Goal: Task Accomplishment & Management: Complete application form

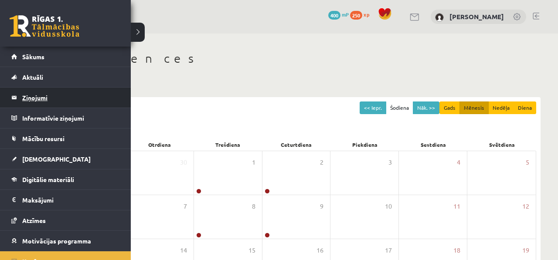
scroll to position [30, 0]
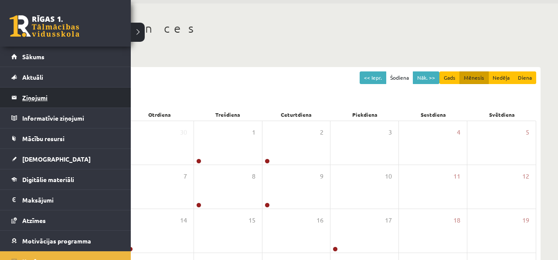
click at [19, 89] on link "Ziņojumi 0" at bounding box center [65, 98] width 109 height 20
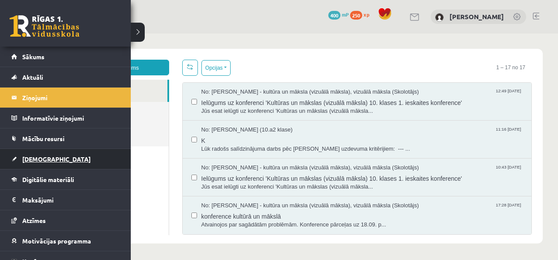
click at [59, 154] on link "[DEMOGRAPHIC_DATA]" at bounding box center [65, 159] width 109 height 20
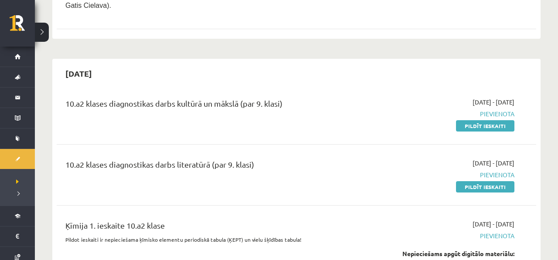
scroll to position [282, 0]
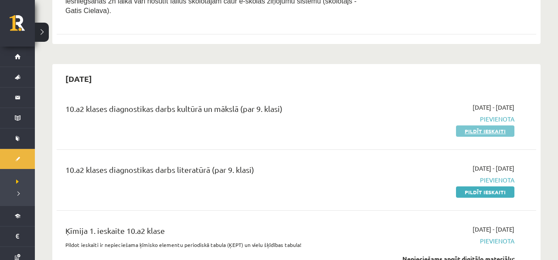
click at [466, 137] on link "Pildīt ieskaiti" at bounding box center [485, 131] width 58 height 11
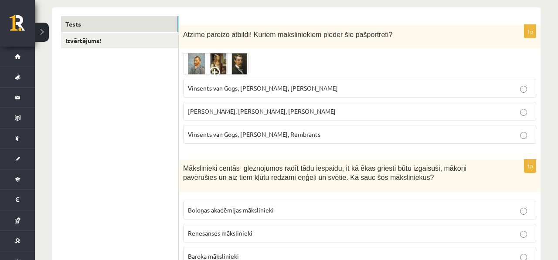
scroll to position [142, 0]
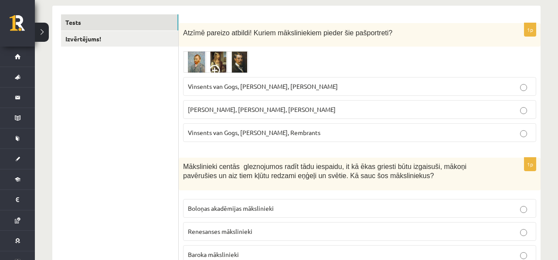
click at [194, 134] on span "Vinsents van Gogs, [PERSON_NAME], Rembrants" at bounding box center [254, 133] width 133 height 8
click at [192, 67] on img at bounding box center [215, 62] width 65 height 22
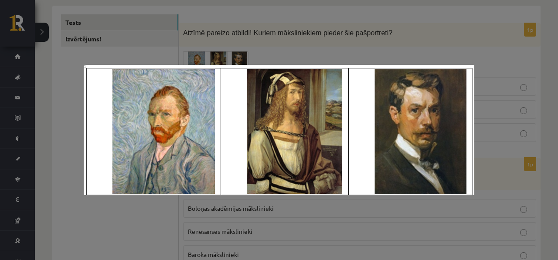
click at [324, 35] on div at bounding box center [279, 130] width 558 height 260
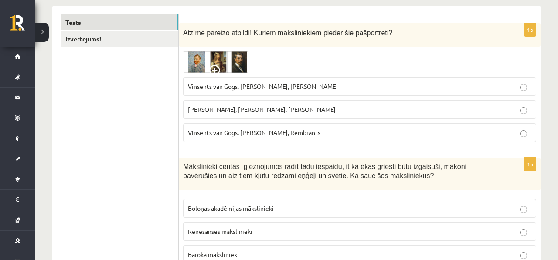
click at [238, 90] on p "Vinsents van Gogs, Albrehts Dīrers, Janis Rozentāls" at bounding box center [360, 86] width 344 height 9
click at [241, 96] on label "Vinsents van Gogs, Albrehts Dīrers, Janis Rozentāls" at bounding box center [359, 86] width 353 height 19
click at [241, 66] on img at bounding box center [215, 62] width 65 height 22
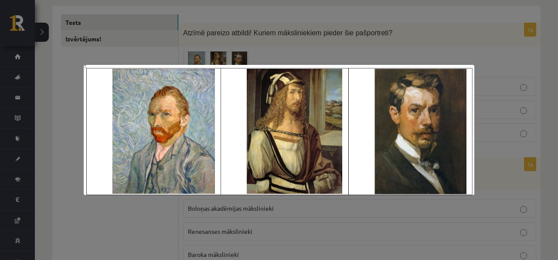
click at [241, 35] on div at bounding box center [279, 130] width 558 height 260
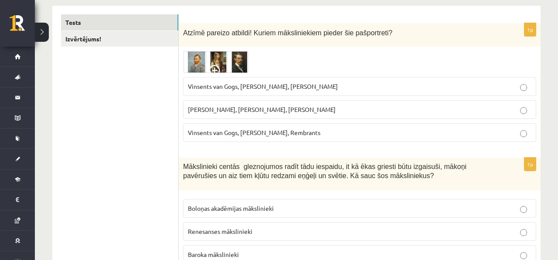
click at [221, 63] on img at bounding box center [215, 62] width 65 height 22
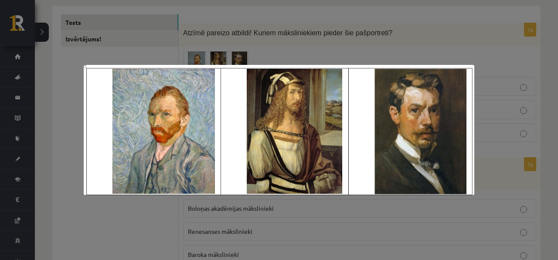
click at [123, 17] on div at bounding box center [279, 130] width 558 height 260
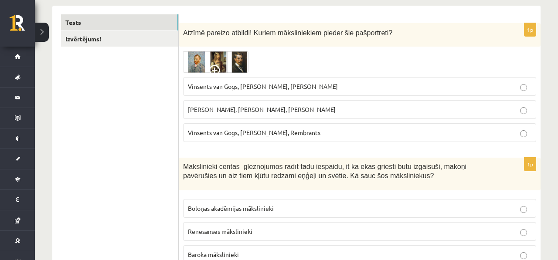
click at [259, 86] on span "Vinsents van Gogs, Albrehts Dīrers, Janis Rozentāls" at bounding box center [263, 86] width 150 height 8
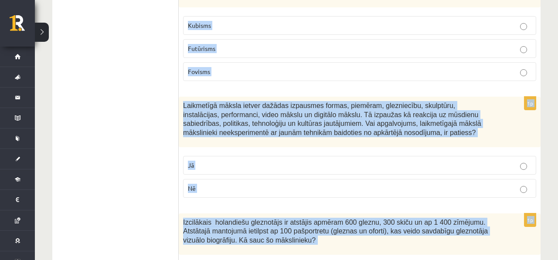
scroll to position [629, 0]
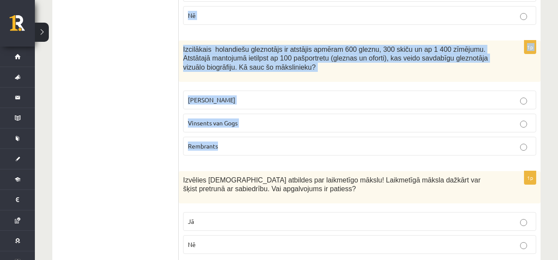
drag, startPoint x: 182, startPoint y: 84, endPoint x: 237, endPoint y: 159, distance: 93.0
copy form "Mākslinieki centās gleznojumos radīt tādu iespaidu, it kā ēkas griesti būtu izg…"
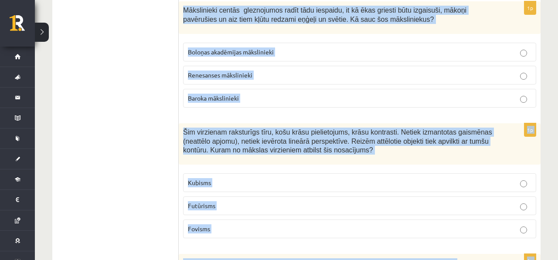
scroll to position [307, 0]
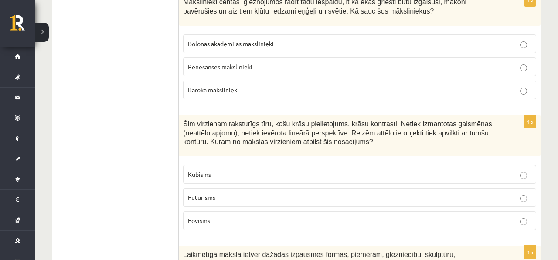
click at [212, 95] on label "Baroka mākslinieki" at bounding box center [359, 90] width 353 height 19
click at [226, 221] on p "Fovisms" at bounding box center [360, 220] width 344 height 9
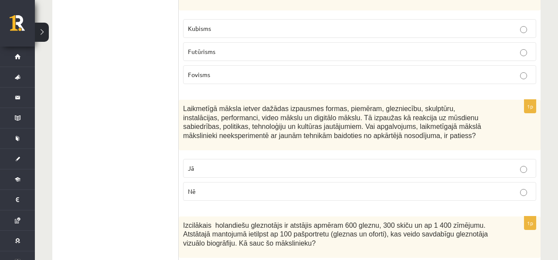
scroll to position [464, 0]
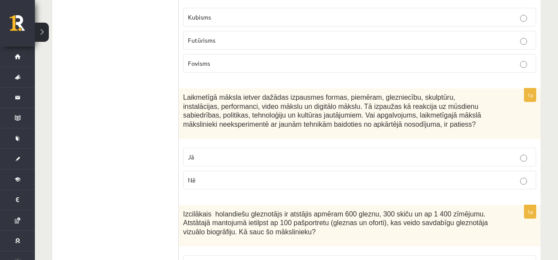
click at [208, 177] on p "Nē" at bounding box center [360, 180] width 344 height 9
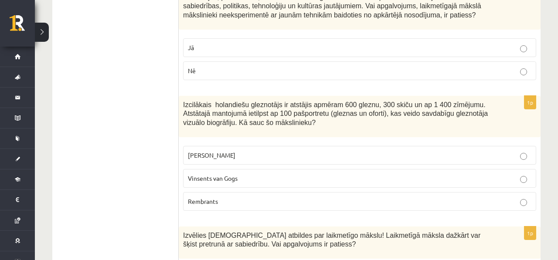
click at [244, 201] on p "Rembrants" at bounding box center [360, 201] width 344 height 9
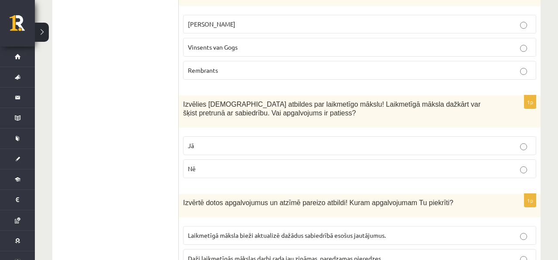
scroll to position [709, 0]
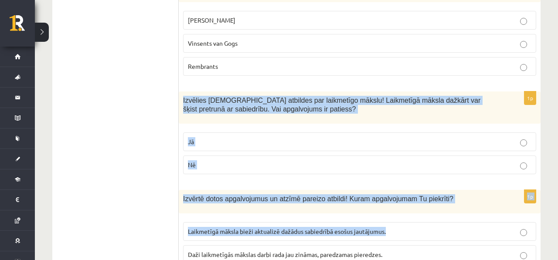
drag, startPoint x: 181, startPoint y: 96, endPoint x: 254, endPoint y: 237, distance: 158.5
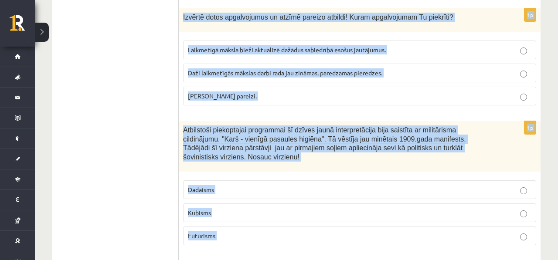
scroll to position [987, 0]
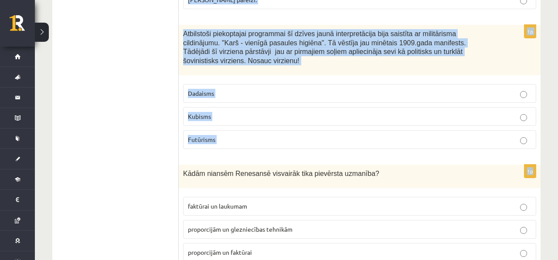
drag, startPoint x: 183, startPoint y: 95, endPoint x: 221, endPoint y: 153, distance: 68.6
copy form "Izvēlies pareizās atbildes par laikmetīgo mākslu! Laikmetīgā māksla dažkārt var…"
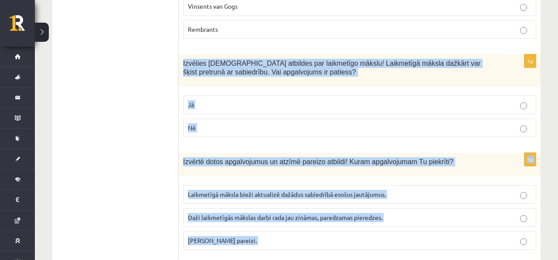
scroll to position [661, 0]
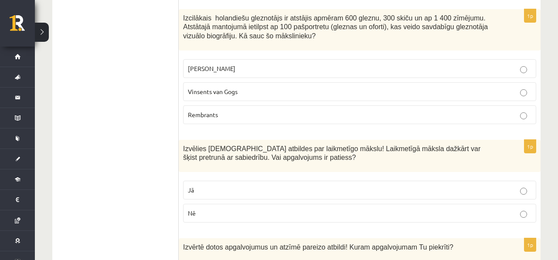
click at [213, 197] on label "Jā" at bounding box center [359, 190] width 353 height 19
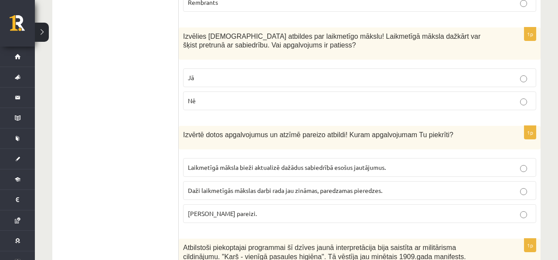
scroll to position [777, 0]
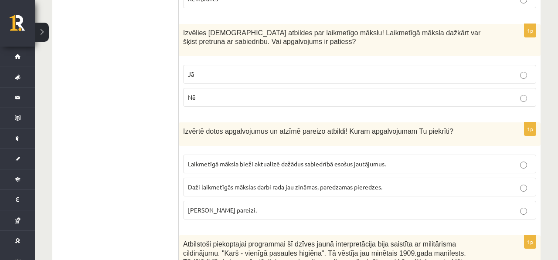
click at [215, 155] on label "Laikmetīgā māksla bieži aktualizē dažādus sabiedrībā esošus jautājumus." at bounding box center [359, 164] width 353 height 19
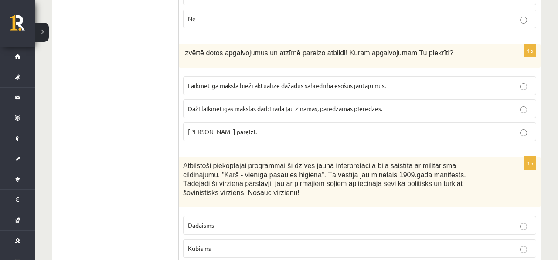
scroll to position [902, 0]
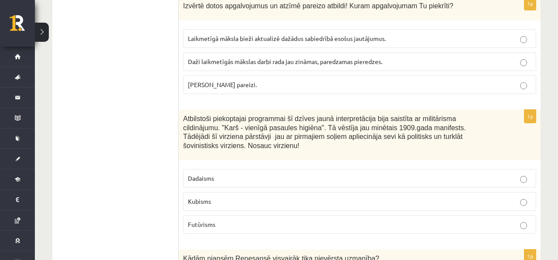
click at [207, 225] on span "Futūrisms" at bounding box center [201, 225] width 27 height 8
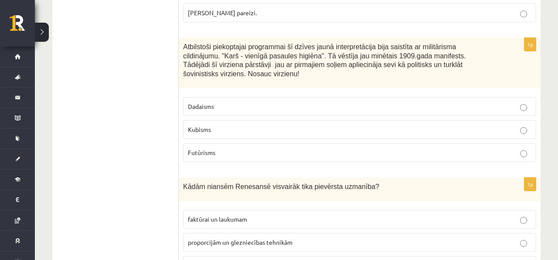
scroll to position [1003, 0]
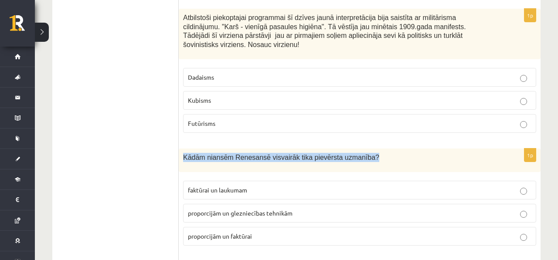
drag, startPoint x: 180, startPoint y: 157, endPoint x: 279, endPoint y: 170, distance: 100.2
click at [278, 171] on div "Kādām niansēm Renesansē visvairāk tika pievērsta uzmanība?" at bounding box center [360, 161] width 362 height 24
click at [279, 170] on div "Kādām niansēm Renesansē visvairāk tika pievērsta uzmanība?" at bounding box center [360, 161] width 362 height 24
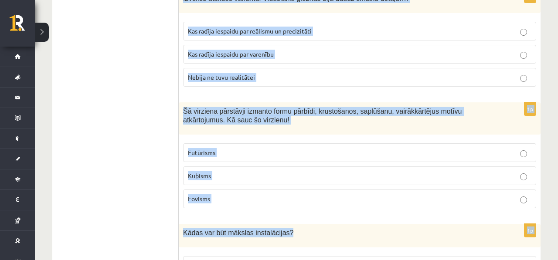
scroll to position [1290, 0]
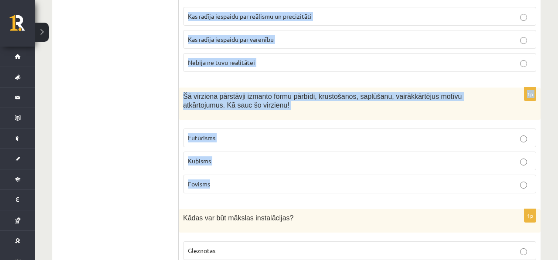
drag, startPoint x: 181, startPoint y: 118, endPoint x: 250, endPoint y: 193, distance: 102.1
copy form "Kādām niansēm Renesansē visvairāk tika pievērsta uzmanība? faktūrai un laukumam…"
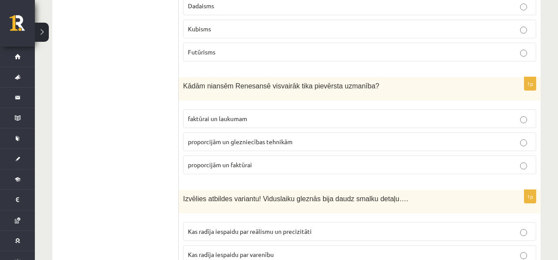
click at [215, 144] on span "proporcijām un glezniecības tehnikām" at bounding box center [240, 142] width 105 height 8
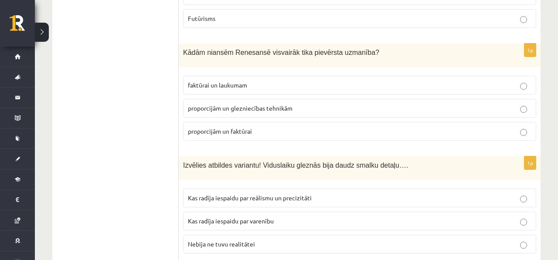
scroll to position [1128, 0]
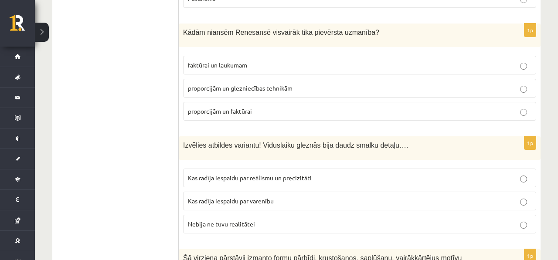
click at [219, 91] on p "proporcijām un glezniecības tehnikām" at bounding box center [360, 88] width 344 height 9
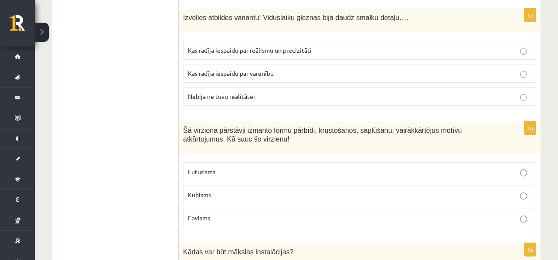
scroll to position [1263, 0]
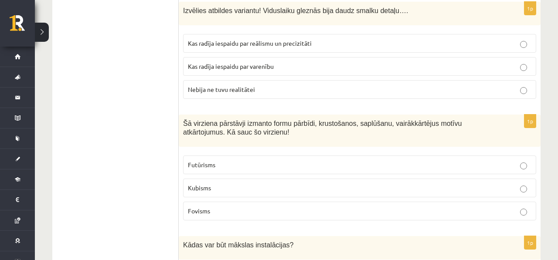
click at [213, 69] on span "Kas radīja iespaidu par varenību" at bounding box center [231, 66] width 86 height 8
click at [204, 37] on label "Kas radīja iespaidu par reālismu un precizitāti" at bounding box center [359, 43] width 353 height 19
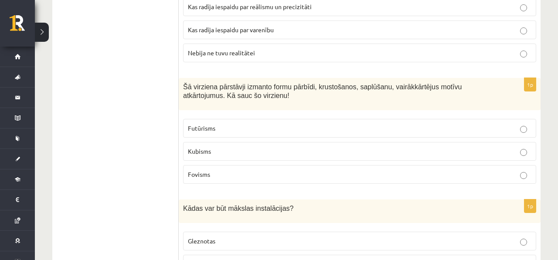
scroll to position [1318, 0]
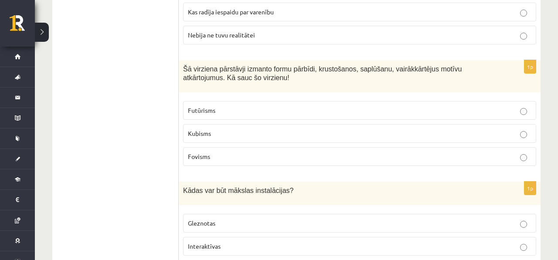
click at [230, 153] on p "Fovisms" at bounding box center [360, 156] width 344 height 9
click at [233, 116] on label "Futūrisms" at bounding box center [359, 110] width 353 height 19
click at [233, 126] on label "Kubisms" at bounding box center [359, 133] width 353 height 19
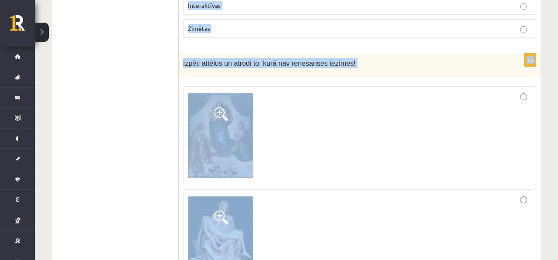
scroll to position [1578, 0]
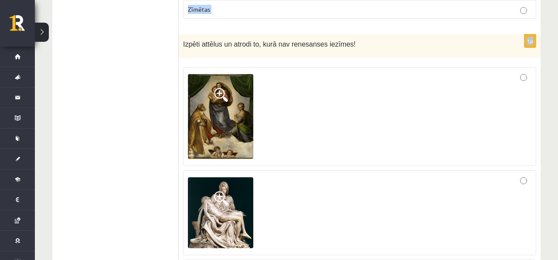
drag, startPoint x: 182, startPoint y: 136, endPoint x: 245, endPoint y: 30, distance: 124.1
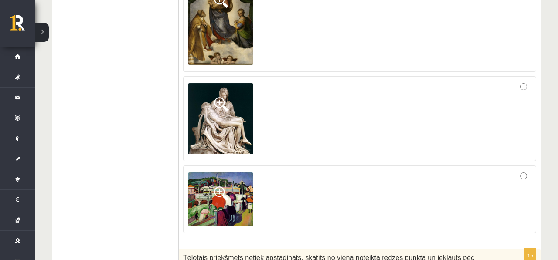
scroll to position [1672, 0]
click at [270, 188] on div at bounding box center [360, 199] width 344 height 58
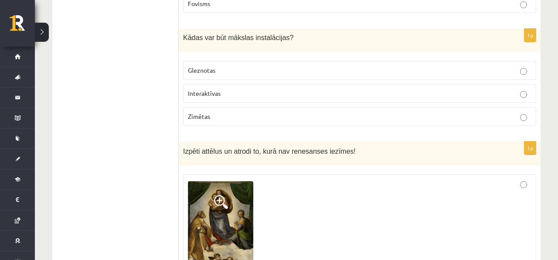
scroll to position [1468, 0]
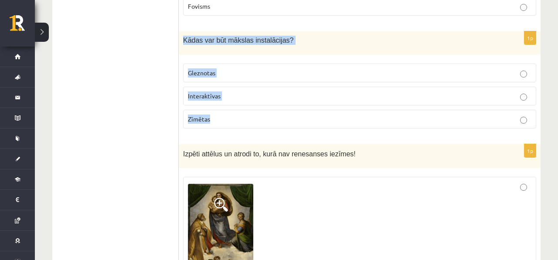
drag, startPoint x: 245, startPoint y: 120, endPoint x: 181, endPoint y: 36, distance: 105.2
click at [181, 36] on div "1p Kādas var būt mākslas instalācijas? Gleznotas Interaktīvas Zīmētas" at bounding box center [360, 83] width 362 height 104
copy div "Kādas var būt mākslas instalācijas? Gleznotas Interaktīvas Zīmētas"
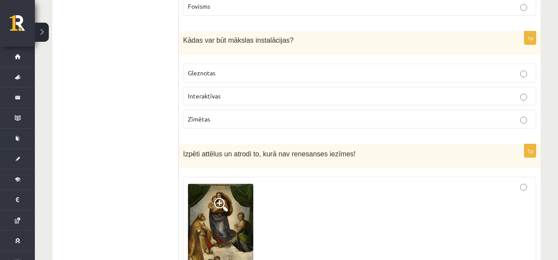
click at [195, 87] on label "Interaktīvas" at bounding box center [359, 96] width 353 height 19
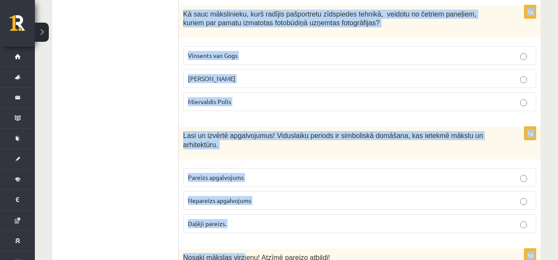
scroll to position [2085, 0]
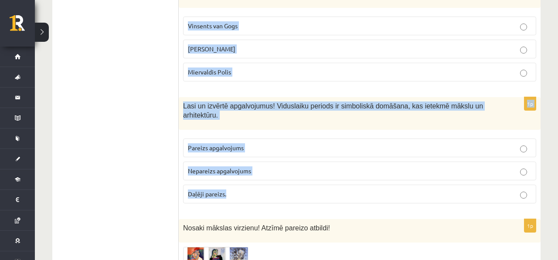
drag, startPoint x: 185, startPoint y: 56, endPoint x: 248, endPoint y: 193, distance: 150.4
click at [248, 193] on form "1p Atzīmē pareizo atbildi! Kuriem māksliniekiem pieder šie pašportreti? Vinsent…" at bounding box center [359, 138] width 344 height 4135
copy form "Tēlotais priekšmets netiek apstādināts, skatīts no viena noteikta redzes punkta…"
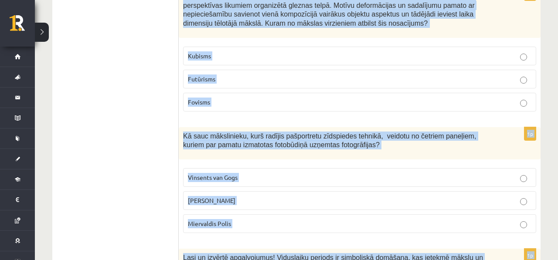
scroll to position [1931, 0]
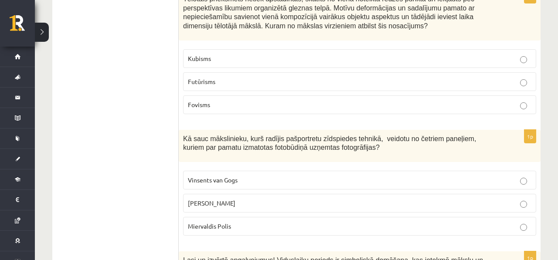
click at [253, 52] on label "Kubisms" at bounding box center [359, 58] width 353 height 19
click at [211, 201] on span "Endijs Vorhols" at bounding box center [212, 203] width 48 height 8
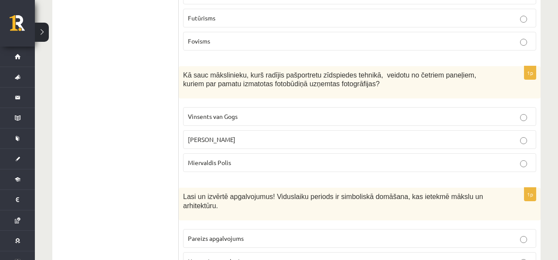
scroll to position [2012, 0]
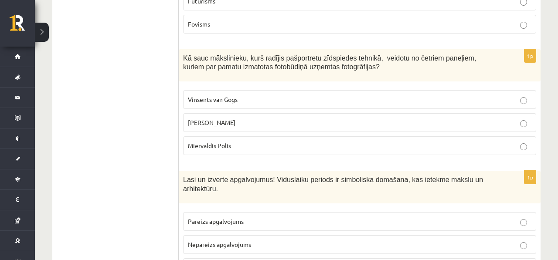
click at [212, 224] on p "Pareizs apgalvojums" at bounding box center [360, 221] width 344 height 9
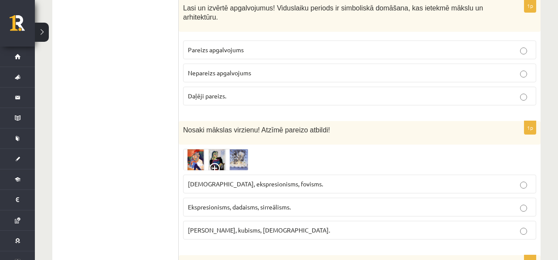
scroll to position [2193, 0]
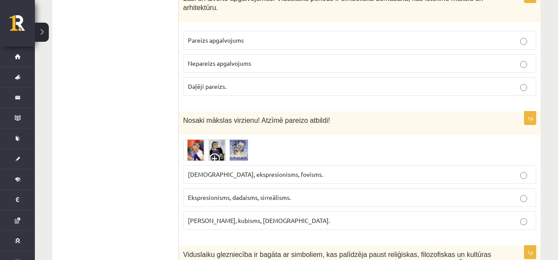
click at [218, 141] on img at bounding box center [215, 150] width 65 height 21
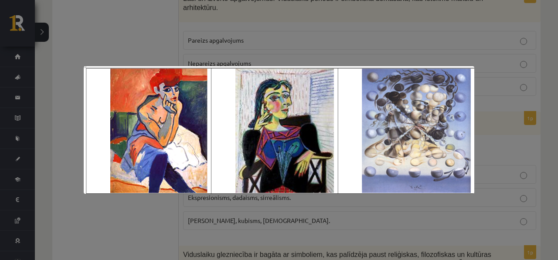
click at [273, 44] on div at bounding box center [279, 130] width 558 height 260
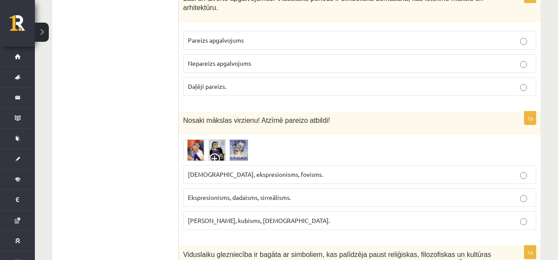
click at [277, 194] on span "Ekspresionisms, dadaisms, sirreālisms." at bounding box center [239, 198] width 103 height 8
drag, startPoint x: 310, startPoint y: 196, endPoint x: 186, endPoint y: 196, distance: 123.8
click at [186, 196] on label "Ekspresionisms, dadaisms, sirreālisms." at bounding box center [359, 197] width 353 height 19
copy span "Ekspresionisms, dadaisms, sirreālisms."
drag, startPoint x: 185, startPoint y: 216, endPoint x: 279, endPoint y: 225, distance: 94.2
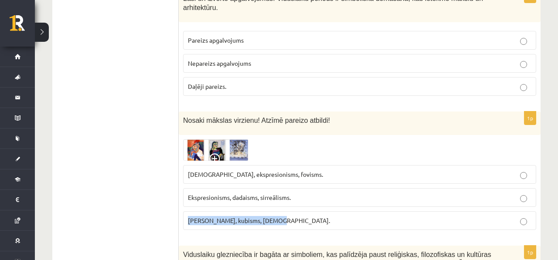
click at [279, 225] on label "Fovisms, kubisms, sirreālisms." at bounding box center [359, 220] width 353 height 19
copy span "Fovisms, kubisms, sirreālisms."
click at [232, 140] on img at bounding box center [215, 150] width 65 height 21
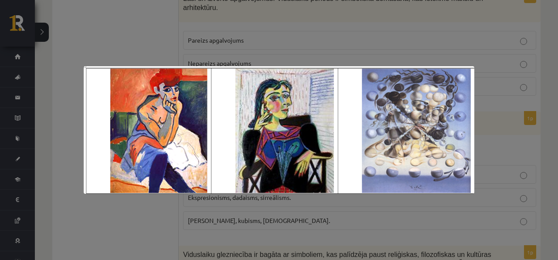
click at [230, 9] on div at bounding box center [279, 130] width 558 height 260
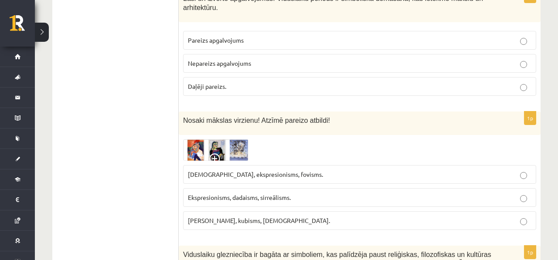
click at [220, 146] on img at bounding box center [215, 150] width 65 height 21
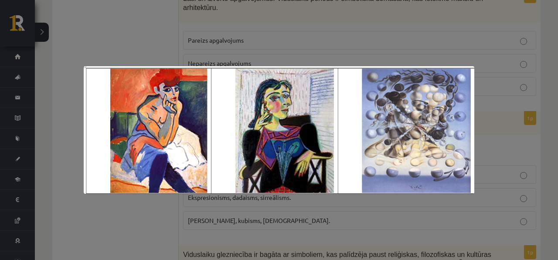
click at [216, 34] on div at bounding box center [279, 130] width 558 height 260
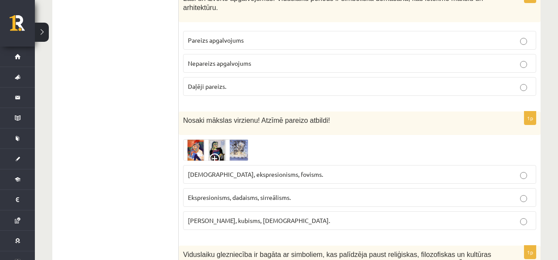
click at [211, 143] on img at bounding box center [215, 150] width 65 height 21
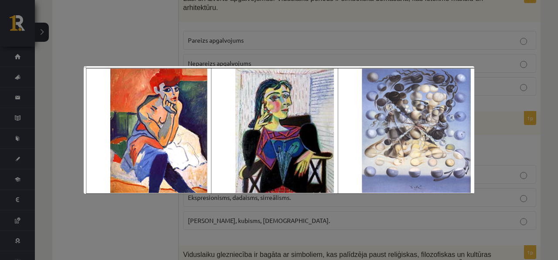
click at [212, 44] on div at bounding box center [279, 130] width 558 height 260
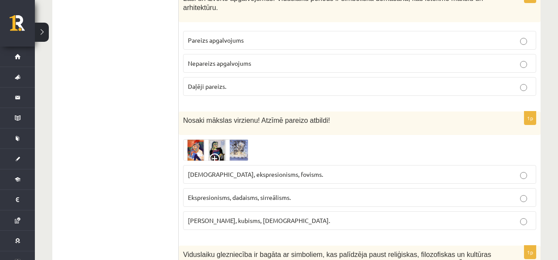
click at [226, 180] on label "Sirreālisms, ekspresionisms, fovisms." at bounding box center [359, 174] width 353 height 19
click at [238, 220] on span "Fovisms, kubisms, sirreālisms." at bounding box center [259, 221] width 142 height 8
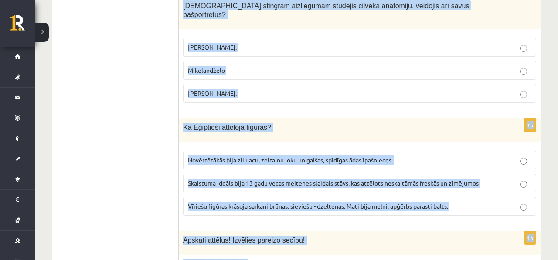
scroll to position [2621, 0]
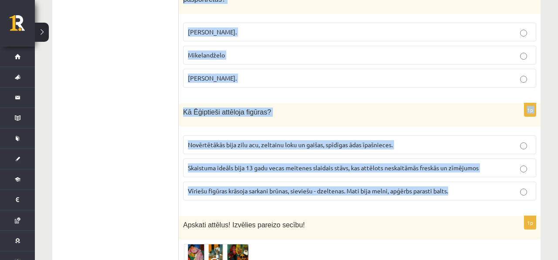
drag, startPoint x: 183, startPoint y: 139, endPoint x: 393, endPoint y: 197, distance: 217.5
copy form "Viduslaiku glezniecība ir bagāta ar simboliem, kas palīdzēja paust reliģiskas, …"
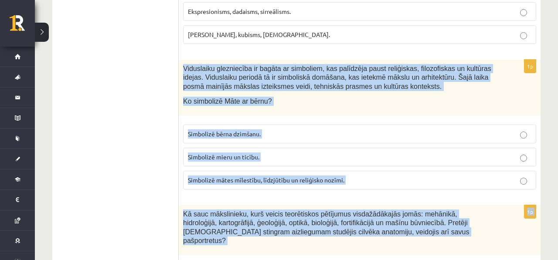
scroll to position [2378, 0]
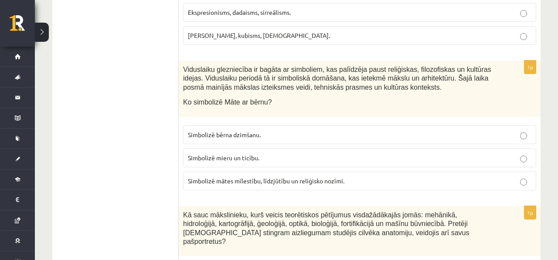
click at [241, 181] on span "Simbolizē mātes mīlestību, līdzjūtību un reliģisko nozīmi." at bounding box center [266, 181] width 157 height 8
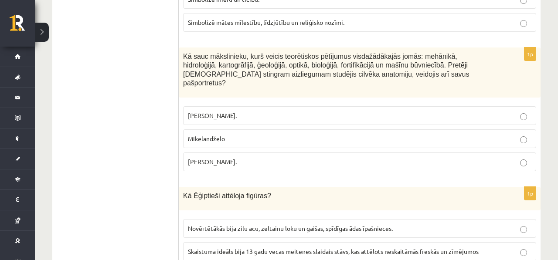
scroll to position [2541, 0]
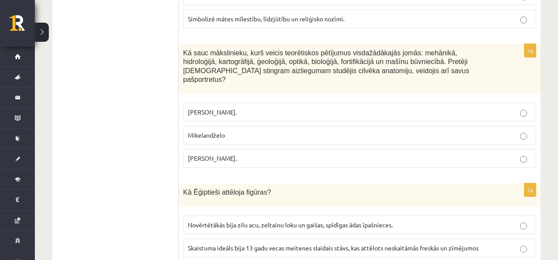
click at [199, 138] on fieldset "Pīters Pauls Rubenss. Mikelandželo Leonardo da Vinči." at bounding box center [359, 135] width 353 height 72
click at [199, 149] on label "Leonardo da Vinči." at bounding box center [359, 158] width 353 height 19
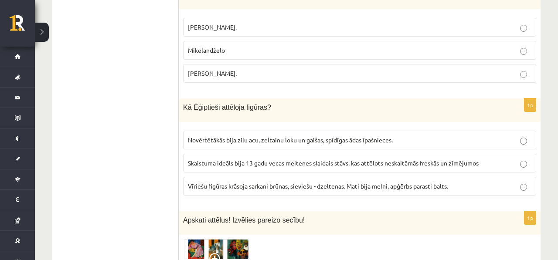
click at [225, 182] on p "Vīriešu figūras krāsoja sarkani brūnas, sieviešu - dzeltenas. Mati bija melni, …" at bounding box center [360, 186] width 344 height 9
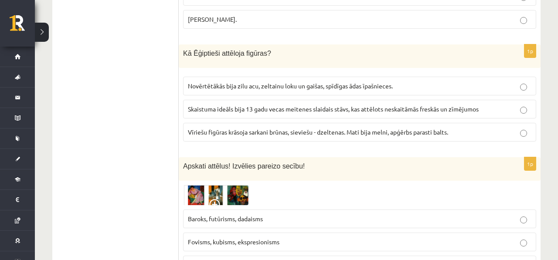
scroll to position [2677, 0]
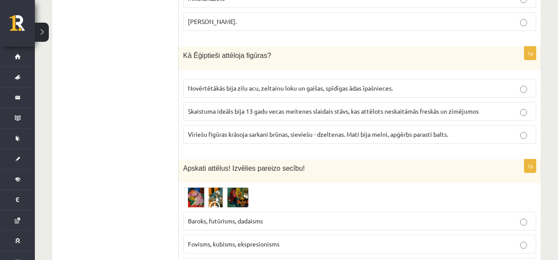
click at [228, 187] on img at bounding box center [215, 197] width 65 height 20
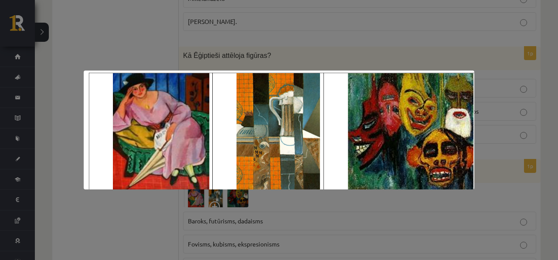
click at [283, 218] on div at bounding box center [279, 130] width 558 height 260
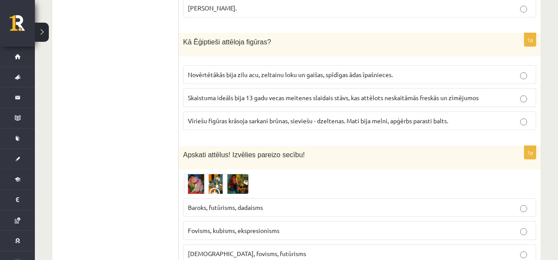
scroll to position [2694, 0]
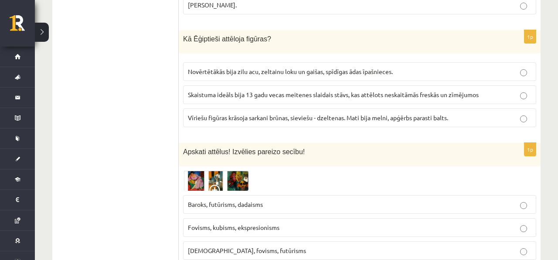
click at [228, 171] on img at bounding box center [215, 181] width 65 height 20
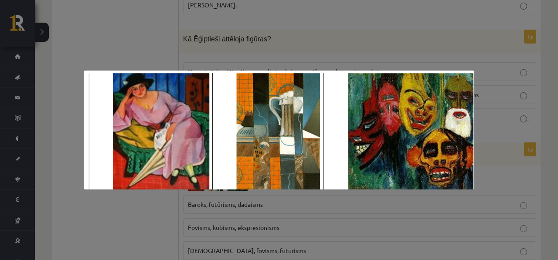
click at [223, 195] on div at bounding box center [279, 130] width 558 height 260
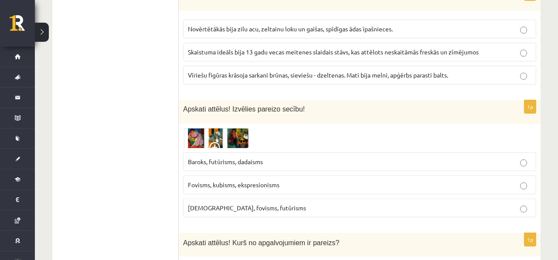
scroll to position [2917, 0]
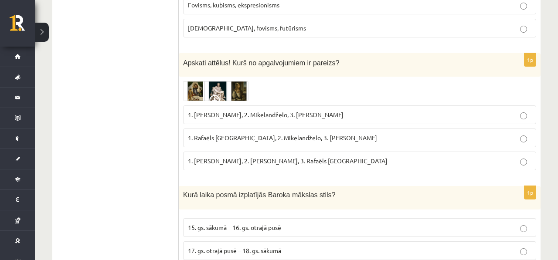
click at [208, 81] on img at bounding box center [215, 91] width 65 height 20
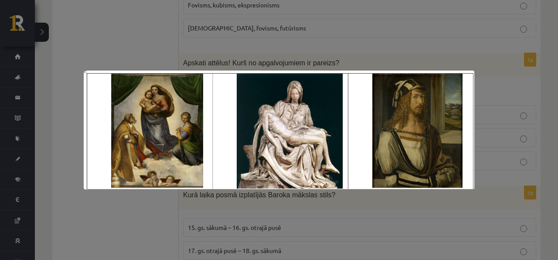
click at [204, 56] on div at bounding box center [279, 130] width 558 height 260
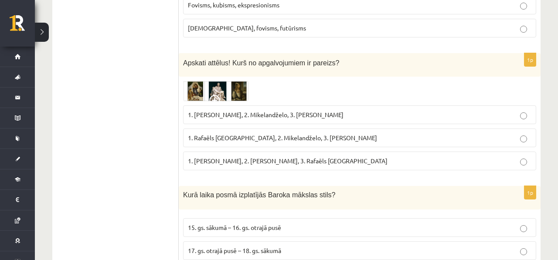
click at [205, 81] on img at bounding box center [215, 91] width 65 height 20
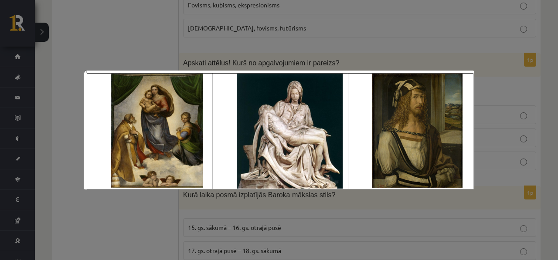
click at [229, 41] on div at bounding box center [279, 130] width 558 height 260
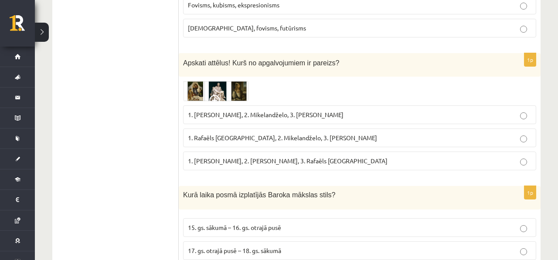
click at [246, 134] on span "1. Rafaēls Sancio da Urbīno, 2. Mikelandželo, 3. Albrehts Dīrers" at bounding box center [282, 138] width 189 height 8
click at [248, 112] on label "1. Leonardo da Vinči, 2. Mikelandželo, 3. Albrehts Dīrers" at bounding box center [359, 115] width 353 height 19
click at [248, 111] on span "1. Leonardo da Vinči, 2. Mikelandželo, 3. Albrehts Dīrers" at bounding box center [266, 115] width 156 height 8
click at [240, 138] on fieldset "1. Leonardo da Vinči, 2. Mikelandželo, 3. Albrehts Dīrers 1. Rafaēls Sancio da …" at bounding box center [359, 137] width 353 height 72
click at [240, 134] on span "1. Rafaēls Sancio da Urbīno, 2. Mikelandželo, 3. Albrehts Dīrers" at bounding box center [282, 138] width 189 height 8
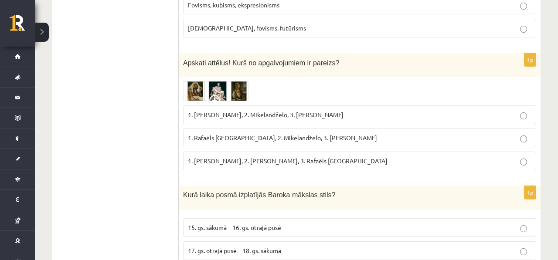
click at [228, 82] on img at bounding box center [215, 91] width 65 height 20
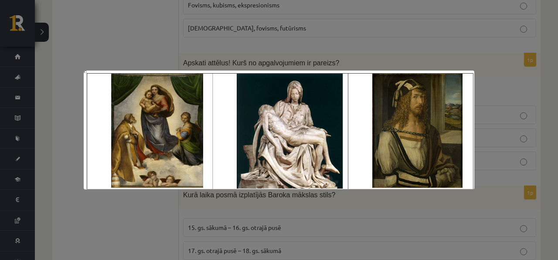
click at [228, 56] on div at bounding box center [279, 130] width 558 height 260
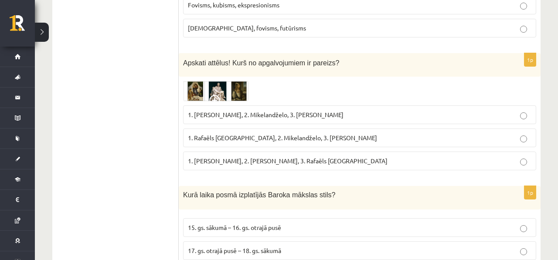
click at [246, 101] on fieldset "1. Leonardo da Vinči, 2. Mikelandželo, 3. Albrehts Dīrers 1. Rafaēls Sancio da …" at bounding box center [359, 137] width 353 height 72
click at [246, 110] on p "1. Leonardo da Vinči, 2. Mikelandželo, 3. Albrehts Dīrers" at bounding box center [360, 114] width 344 height 9
click at [223, 81] on img at bounding box center [215, 91] width 65 height 20
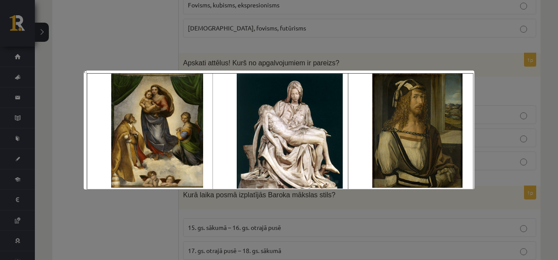
click at [228, 57] on div at bounding box center [279, 130] width 558 height 260
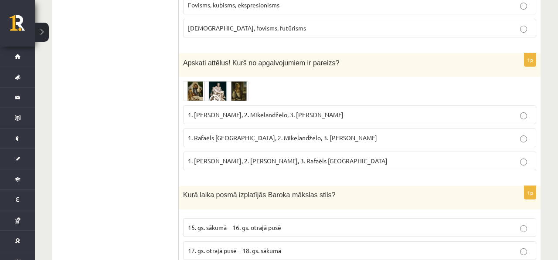
click at [264, 134] on span "1. Rafaēls Sancio da Urbīno, 2. Mikelandželo, 3. Albrehts Dīrers" at bounding box center [282, 138] width 189 height 8
click at [264, 110] on p "1. Leonardo da Vinči, 2. Mikelandželo, 3. Albrehts Dīrers" at bounding box center [360, 114] width 344 height 9
drag, startPoint x: 263, startPoint y: 129, endPoint x: 194, endPoint y: 127, distance: 68.9
click at [194, 134] on span "1. Rafaēls Sancio da Urbīno, 2. Mikelandželo, 3. Albrehts Dīrers" at bounding box center [282, 138] width 189 height 8
copy span "Rafaēls Sancio da Urbīno,"
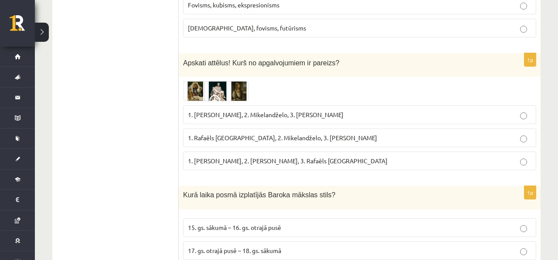
click at [214, 134] on span "1. Rafaēls Sancio da Urbīno, 2. Mikelandželo, 3. Albrehts Dīrers" at bounding box center [282, 138] width 189 height 8
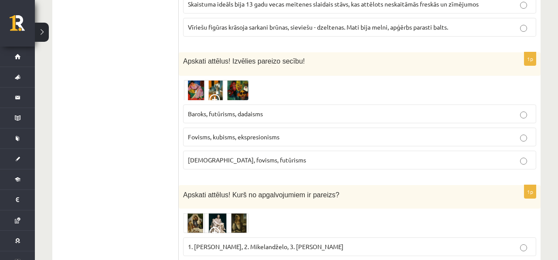
scroll to position [2783, 0]
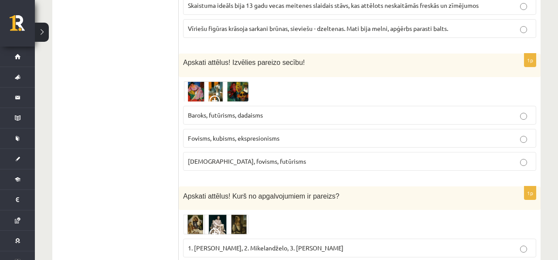
click at [189, 82] on img at bounding box center [215, 92] width 65 height 20
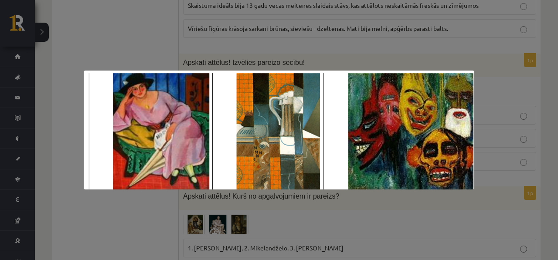
click at [144, 15] on div at bounding box center [279, 130] width 558 height 260
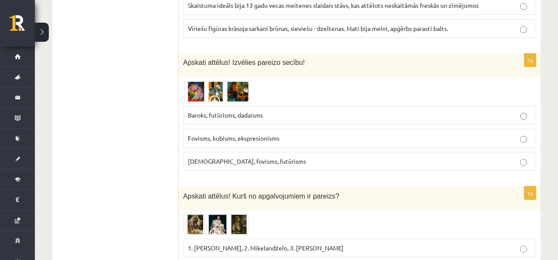
click at [216, 134] on p "Fovisms, kubisms, ekspresionisms" at bounding box center [360, 138] width 344 height 9
click at [201, 83] on img at bounding box center [215, 92] width 65 height 20
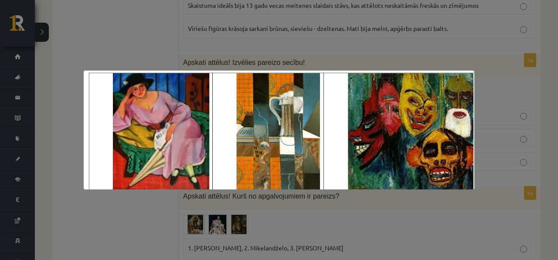
click at [203, 58] on div at bounding box center [279, 130] width 558 height 260
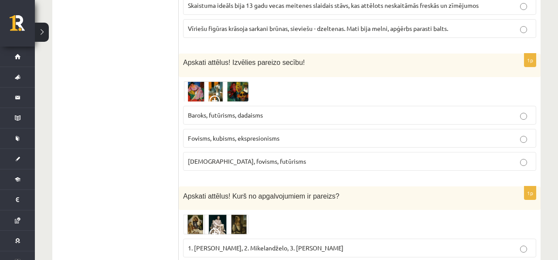
scroll to position [2781, 0]
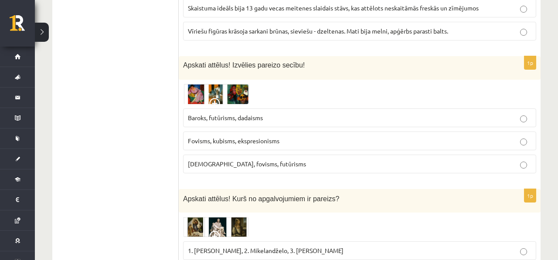
click at [219, 85] on img at bounding box center [215, 94] width 65 height 20
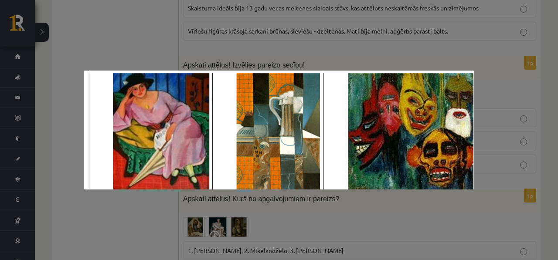
click at [216, 49] on div at bounding box center [279, 130] width 558 height 260
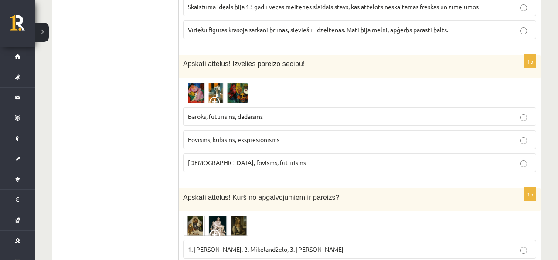
scroll to position [2787, 0]
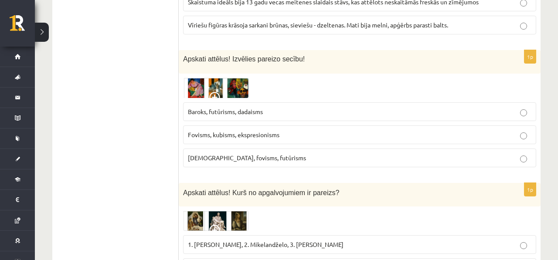
click at [242, 78] on img at bounding box center [215, 88] width 65 height 20
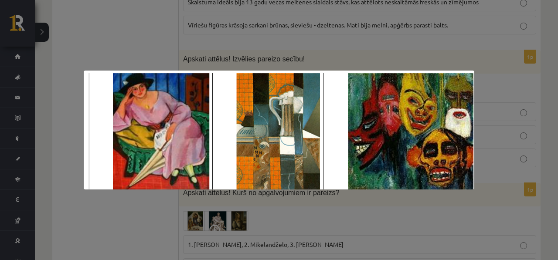
click at [214, 51] on div at bounding box center [279, 130] width 558 height 260
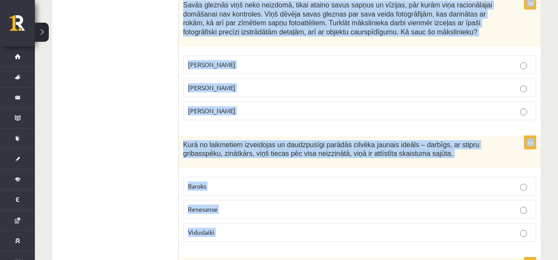
scroll to position [3221, 0]
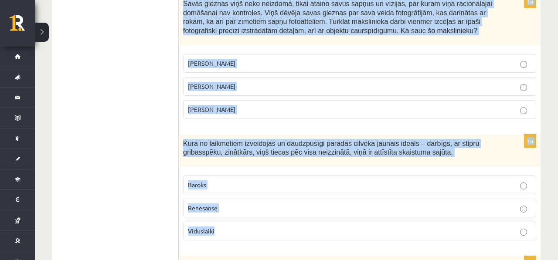
drag, startPoint x: 181, startPoint y: 32, endPoint x: 259, endPoint y: 242, distance: 223.4
copy form "Kurā laika posmā izplatījās Baroka mākslas stils? 15. gs. sākumā – 16. gs. otra…"
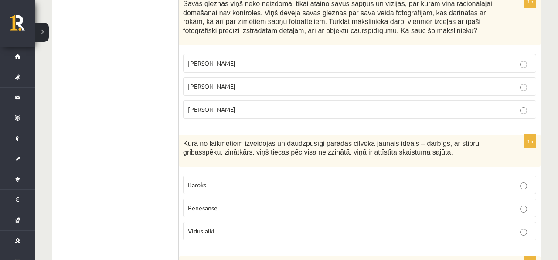
click at [249, 116] on label "Anrī Matiss" at bounding box center [359, 109] width 353 height 19
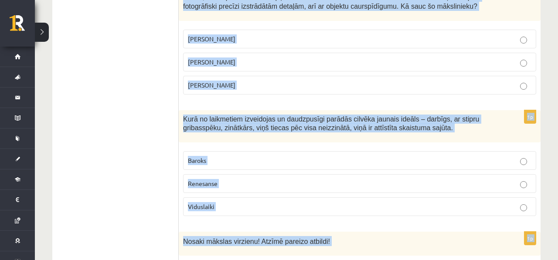
scroll to position [3255, 0]
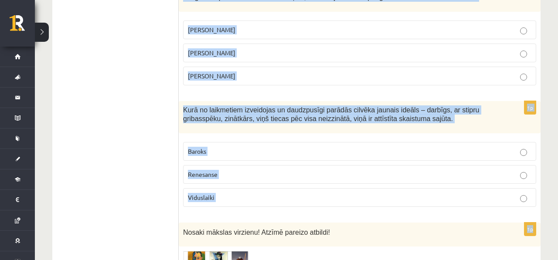
drag, startPoint x: 182, startPoint y: 99, endPoint x: 283, endPoint y: 214, distance: 152.6
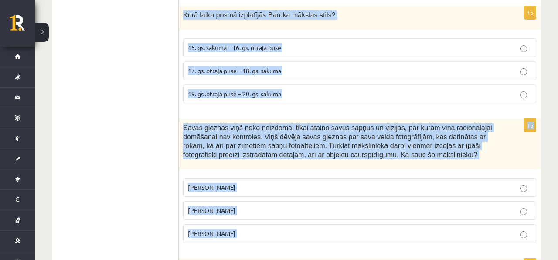
scroll to position [3101, 0]
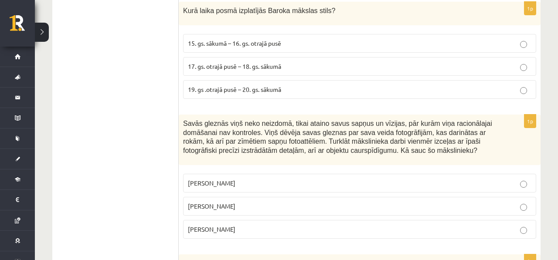
click at [210, 63] on label "17. gs. otrajā pusē – 18. gs. sākumā" at bounding box center [359, 66] width 353 height 19
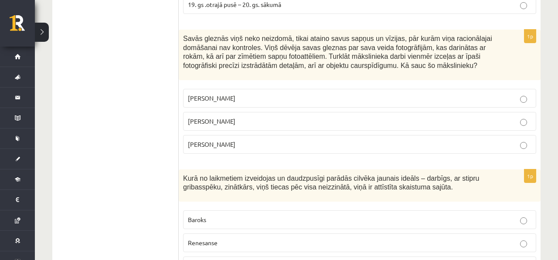
scroll to position [3212, 0]
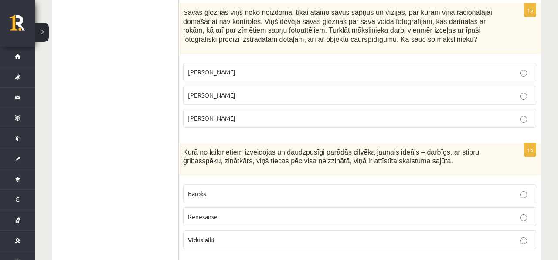
click at [198, 91] on span "Salvadors Dalī" at bounding box center [212, 95] width 48 height 8
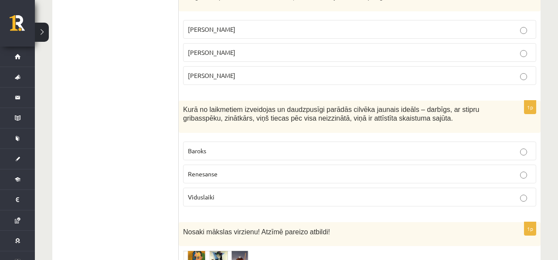
click at [227, 178] on label "Renesanse" at bounding box center [359, 174] width 353 height 19
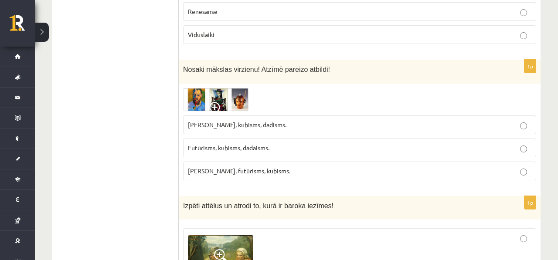
scroll to position [3418, 0]
click at [228, 129] on label "Fovisms, kubisms, dadisms." at bounding box center [359, 124] width 353 height 19
click at [233, 124] on span "Fovisms, kubisms, dadisms." at bounding box center [237, 124] width 99 height 8
click at [222, 110] on span at bounding box center [216, 109] width 14 height 14
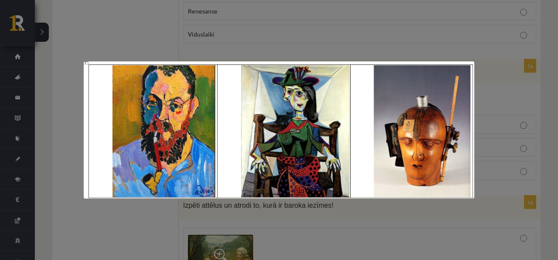
click at [301, 44] on div at bounding box center [279, 130] width 558 height 260
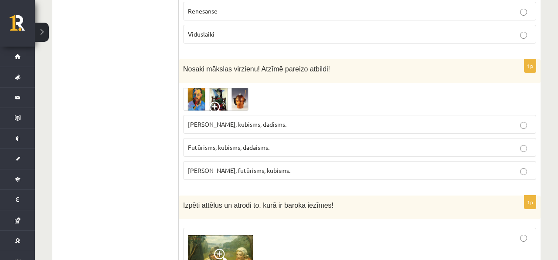
click at [238, 99] on img at bounding box center [215, 99] width 65 height 23
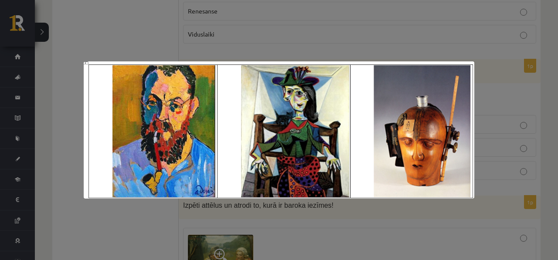
click at [259, 34] on div at bounding box center [279, 130] width 558 height 260
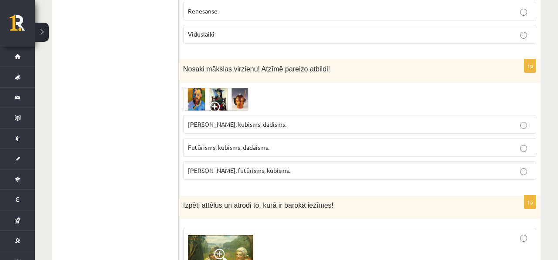
click at [201, 100] on img at bounding box center [215, 99] width 65 height 23
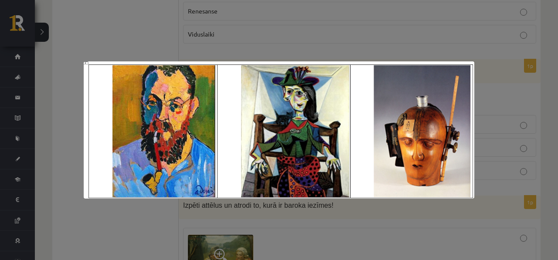
click at [234, 52] on div at bounding box center [279, 130] width 558 height 260
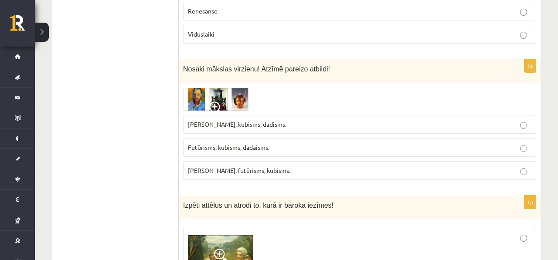
click at [216, 89] on img at bounding box center [215, 99] width 65 height 23
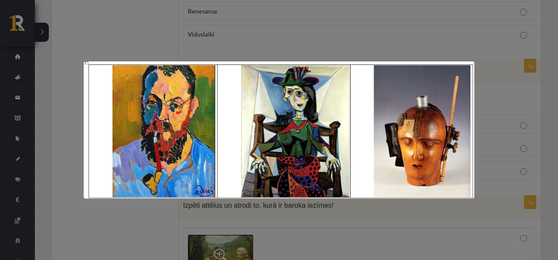
click at [139, 85] on img at bounding box center [279, 129] width 391 height 137
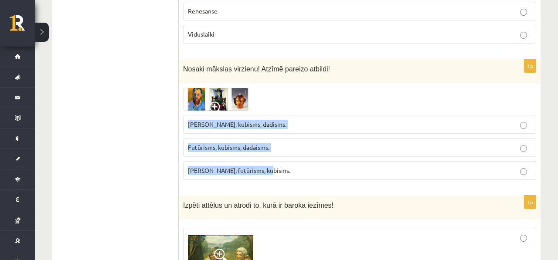
drag, startPoint x: 185, startPoint y: 118, endPoint x: 269, endPoint y: 177, distance: 102.7
click at [270, 179] on fieldset "Fovisms, kubisms, dadisms. Futūrisms, kubisms, dadaisms. Fovisms, futūrisms, ku…" at bounding box center [359, 147] width 353 height 72
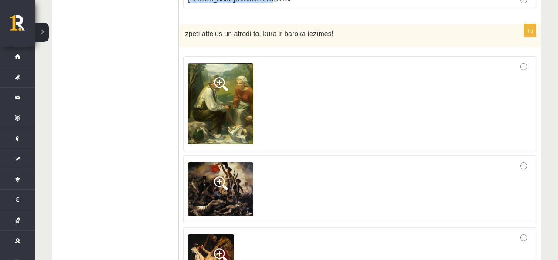
scroll to position [3574, 0]
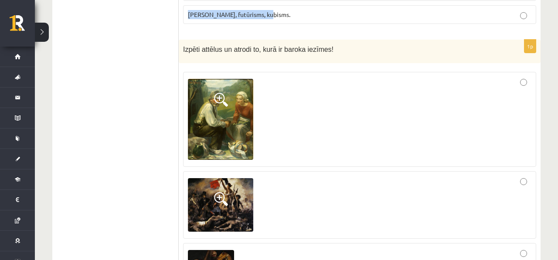
click at [245, 189] on img at bounding box center [220, 205] width 65 height 54
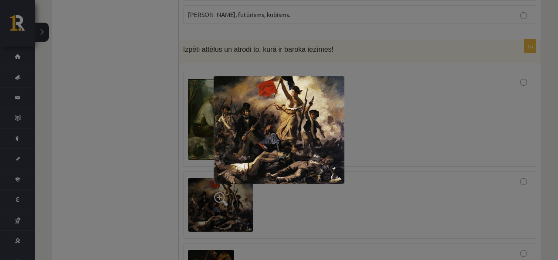
click at [408, 180] on div at bounding box center [279, 130] width 558 height 260
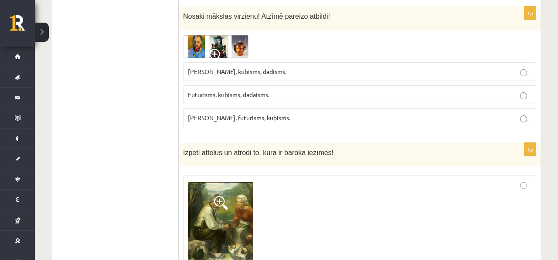
scroll to position [3463, 0]
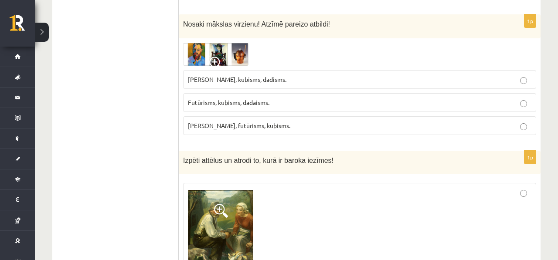
click at [192, 51] on img at bounding box center [215, 54] width 65 height 23
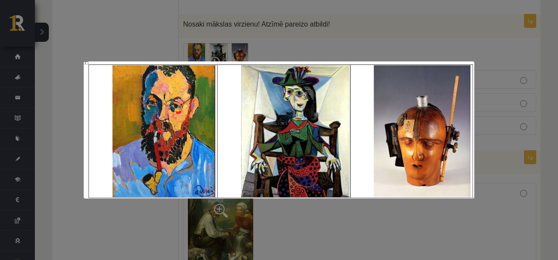
click at [94, 33] on div at bounding box center [279, 130] width 558 height 260
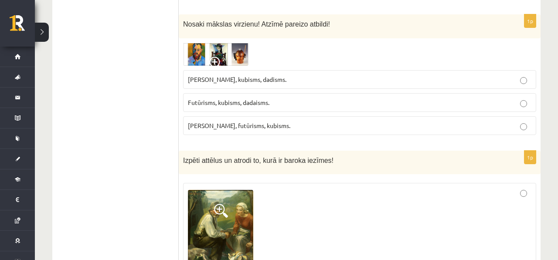
click at [202, 38] on div "1p Nosaki mākslas virzienu! Atzīmē pareizo atbildi! Fovisms, kubisms, dadisms. …" at bounding box center [360, 77] width 362 height 127
click at [202, 50] on img at bounding box center [215, 54] width 65 height 23
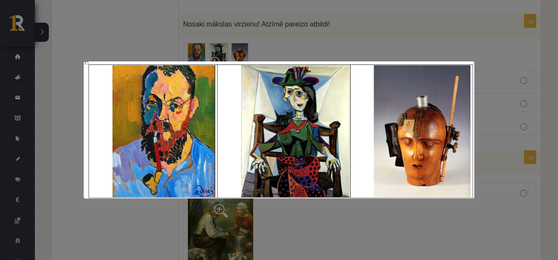
click at [147, 51] on div at bounding box center [279, 130] width 558 height 260
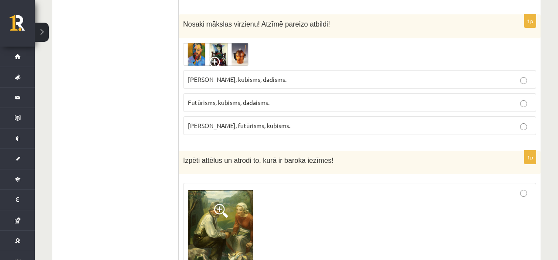
click at [280, 118] on label "Fovisms, futūrisms, kubisms." at bounding box center [359, 125] width 353 height 19
click at [280, 99] on p "Futūrisms, kubisms, dadaisms." at bounding box center [360, 102] width 344 height 9
click at [272, 113] on fieldset "Fovisms, kubisms, dadisms. Futūrisms, kubisms, dadaisms. Fovisms, futūrisms, ku…" at bounding box center [359, 102] width 353 height 72
click at [271, 123] on p "Fovisms, futūrisms, kubisms." at bounding box center [360, 125] width 344 height 9
click at [224, 45] on img at bounding box center [215, 54] width 65 height 23
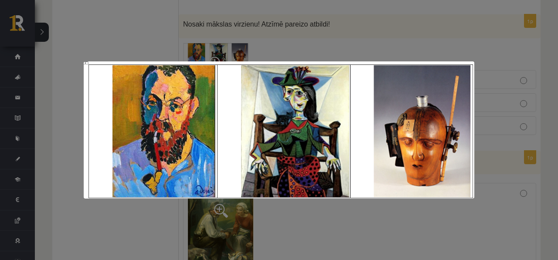
click at [249, 45] on div at bounding box center [279, 130] width 558 height 260
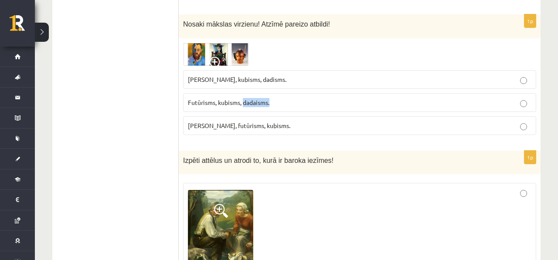
drag, startPoint x: 275, startPoint y: 102, endPoint x: 245, endPoint y: 103, distance: 29.7
click at [245, 103] on p "Futūrisms, kubisms, dadaisms." at bounding box center [360, 102] width 344 height 9
click at [274, 102] on p "Futūrisms, kubisms, dadaisms." at bounding box center [360, 102] width 344 height 9
drag, startPoint x: 274, startPoint y: 102, endPoint x: 249, endPoint y: 102, distance: 25.3
click at [249, 102] on p "Futūrisms, kubisms, dadaisms." at bounding box center [360, 102] width 344 height 9
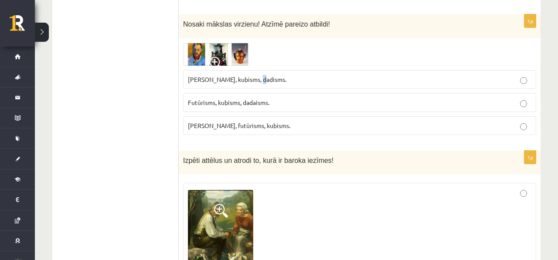
click at [258, 78] on span "Fovisms, kubisms, dadisms." at bounding box center [237, 79] width 99 height 8
click at [276, 81] on p "Fovisms, kubisms, dadisms." at bounding box center [360, 79] width 344 height 9
drag, startPoint x: 276, startPoint y: 81, endPoint x: 241, endPoint y: 82, distance: 35.8
click at [241, 82] on p "Fovisms, kubisms, dadisms." at bounding box center [360, 79] width 344 height 9
click at [250, 125] on span "Fovisms, futūrisms, kubisms." at bounding box center [239, 126] width 102 height 8
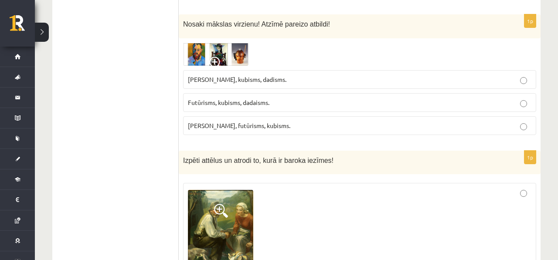
click at [245, 60] on img at bounding box center [215, 54] width 65 height 23
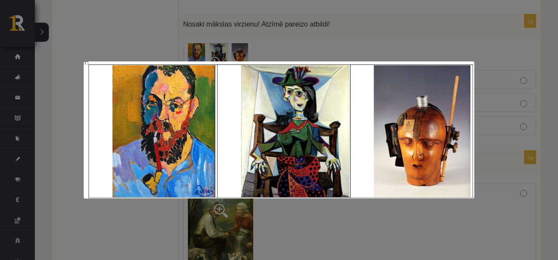
click at [246, 56] on div at bounding box center [279, 130] width 558 height 260
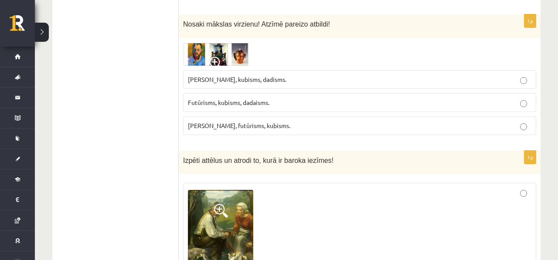
click at [260, 72] on label "Fovisms, kubisms, dadisms." at bounding box center [359, 79] width 353 height 19
click at [274, 116] on label "Fovisms, futūrisms, kubisms." at bounding box center [359, 125] width 353 height 19
click at [274, 102] on p "Futūrisms, kubisms, dadaisms." at bounding box center [360, 102] width 344 height 9
click at [266, 122] on span "Fovisms, futūrisms, kubisms." at bounding box center [239, 126] width 102 height 8
click at [267, 89] on fieldset "Fovisms, kubisms, dadisms. Futūrisms, kubisms, dadaisms. Fovisms, futūrisms, ku…" at bounding box center [359, 102] width 353 height 72
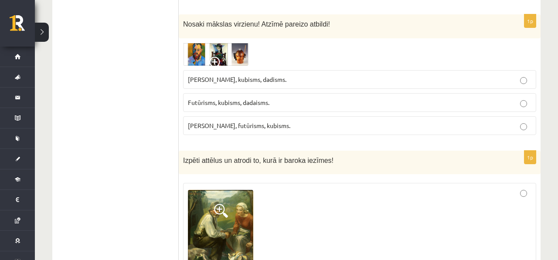
click at [266, 101] on span "Futūrisms, kubisms, dadaisms." at bounding box center [229, 103] width 82 height 8
click at [266, 84] on label "Fovisms, kubisms, dadisms." at bounding box center [359, 79] width 353 height 19
click at [242, 66] on fieldset "Fovisms, kubisms, dadisms. Futūrisms, kubisms, dadaisms. Fovisms, futūrisms, ku…" at bounding box center [359, 102] width 353 height 72
click at [242, 58] on img at bounding box center [215, 54] width 65 height 23
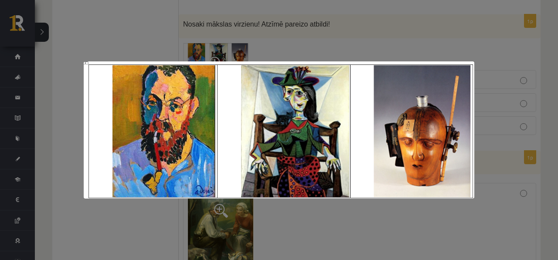
click at [282, 28] on div at bounding box center [279, 130] width 558 height 260
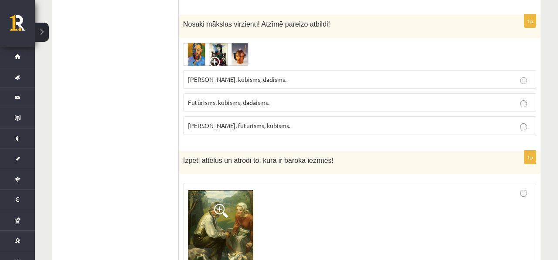
click at [184, 53] on img at bounding box center [215, 54] width 65 height 23
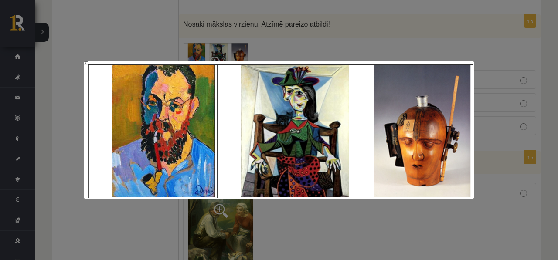
click at [193, 41] on div at bounding box center [279, 130] width 558 height 260
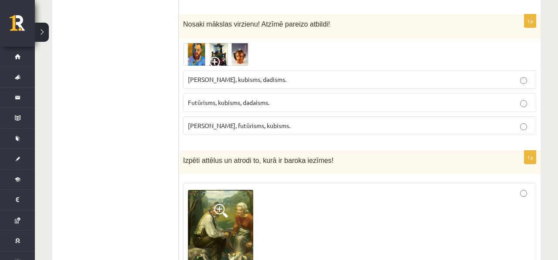
click at [204, 53] on img at bounding box center [215, 54] width 65 height 23
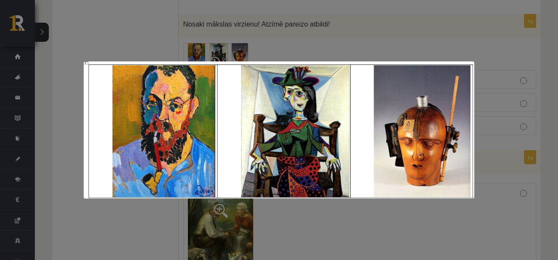
click at [203, 41] on div at bounding box center [279, 130] width 558 height 260
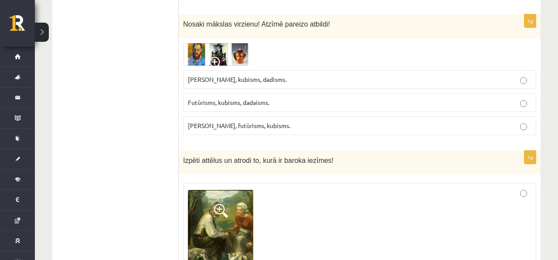
click at [210, 82] on p "Fovisms, kubisms, dadisms." at bounding box center [360, 79] width 344 height 9
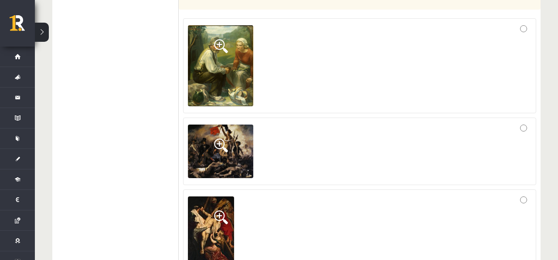
scroll to position [3660, 0]
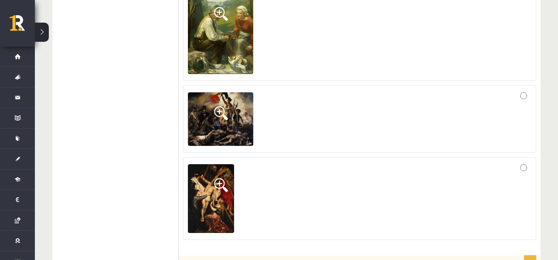
click at [225, 166] on img at bounding box center [211, 198] width 46 height 69
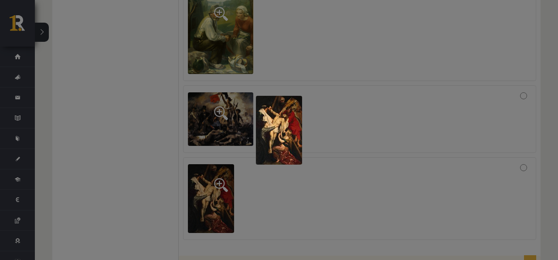
click at [230, 69] on div at bounding box center [279, 130] width 558 height 260
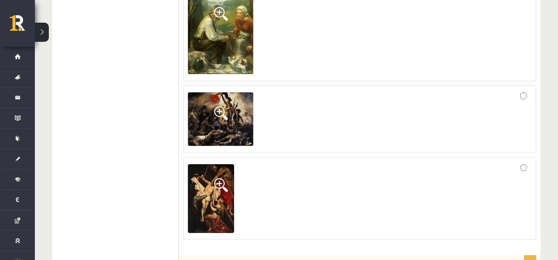
click at [221, 101] on img at bounding box center [220, 119] width 65 height 54
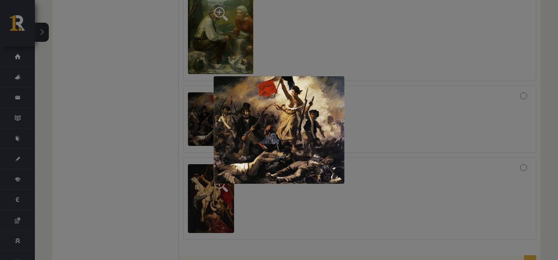
click at [273, 35] on div at bounding box center [279, 130] width 558 height 260
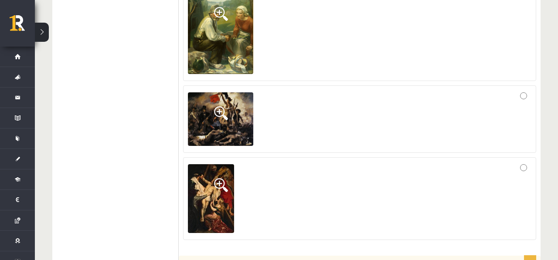
click at [277, 187] on div at bounding box center [360, 198] width 344 height 73
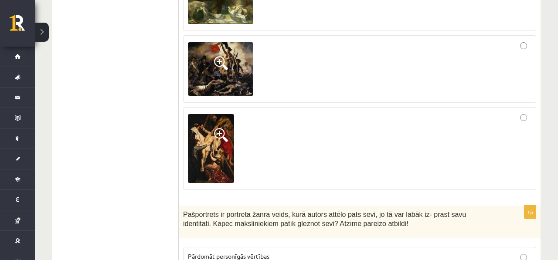
scroll to position [3720, 0]
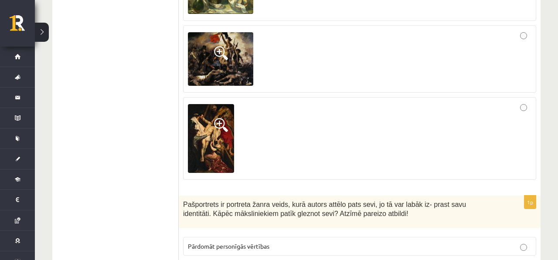
click at [206, 126] on img at bounding box center [211, 138] width 46 height 69
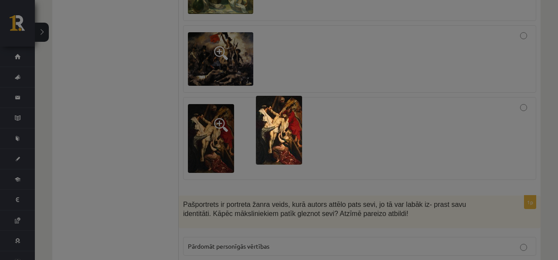
click at [190, 103] on div at bounding box center [279, 130] width 558 height 260
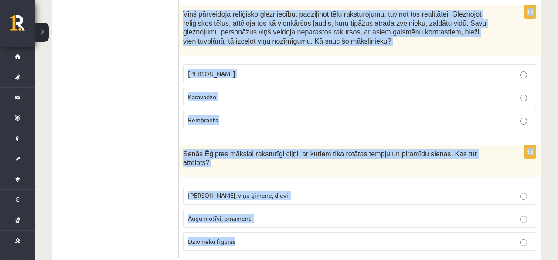
scroll to position [4055, 0]
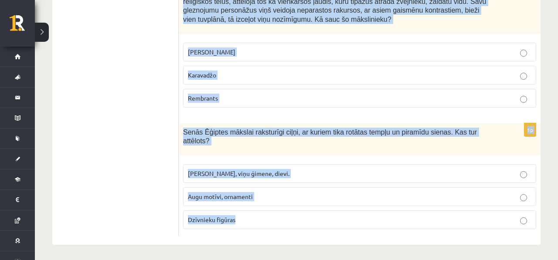
drag, startPoint x: 181, startPoint y: 104, endPoint x: 253, endPoint y: 221, distance: 138.0
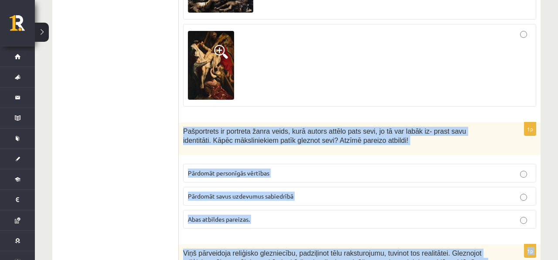
scroll to position [3791, 0]
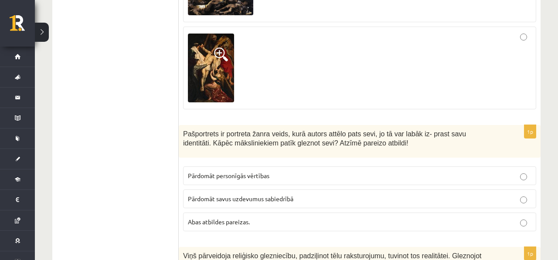
click at [237, 221] on span "Abas atbildes pareizas." at bounding box center [219, 222] width 62 height 8
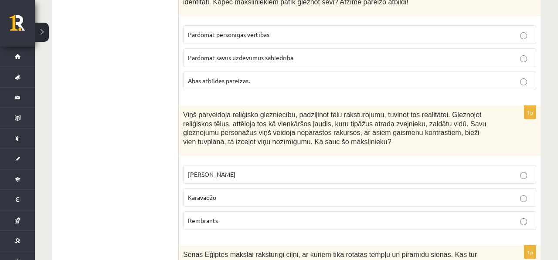
scroll to position [3946, 0]
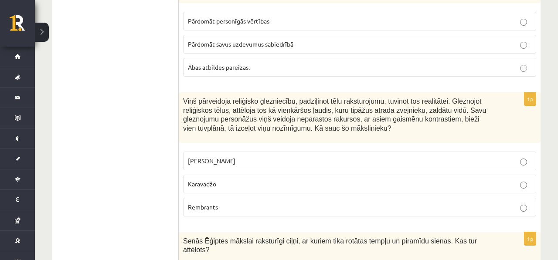
click at [213, 187] on label "Karavadžo" at bounding box center [359, 184] width 353 height 19
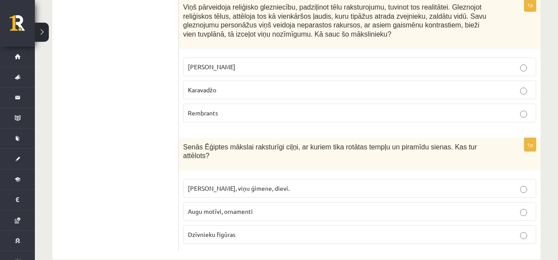
scroll to position [4055, 0]
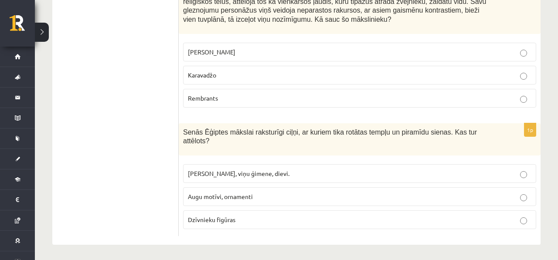
click at [266, 182] on fieldset "Faraoni, viņu ģimene, dievi. Augu motīvi, ornamenti Dzīvnieku figūras" at bounding box center [359, 196] width 353 height 72
click at [267, 174] on p "Faraoni, viņu ģimene, dievi." at bounding box center [360, 173] width 344 height 9
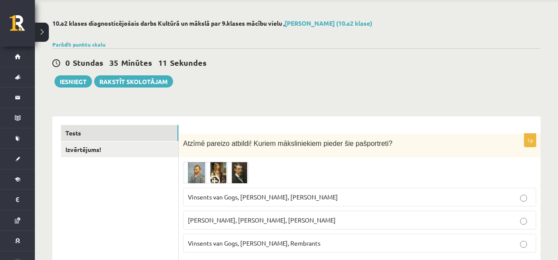
scroll to position [0, 0]
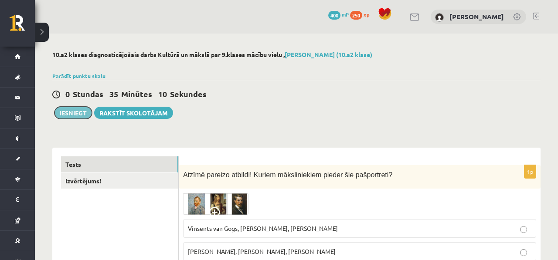
click at [63, 113] on button "Iesniegt" at bounding box center [72, 113] width 37 height 12
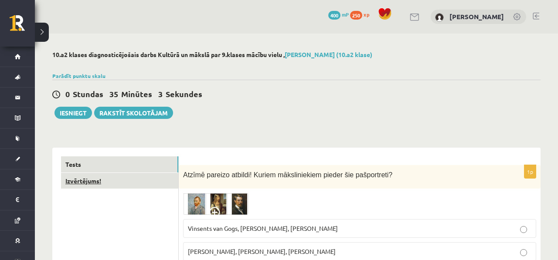
click at [113, 181] on link "Izvērtējums!" at bounding box center [119, 181] width 117 height 16
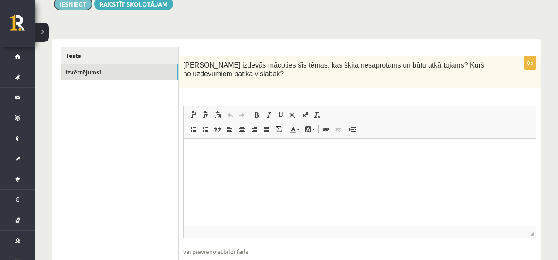
click at [75, 8] on button "Iesniegt" at bounding box center [72, 4] width 37 height 12
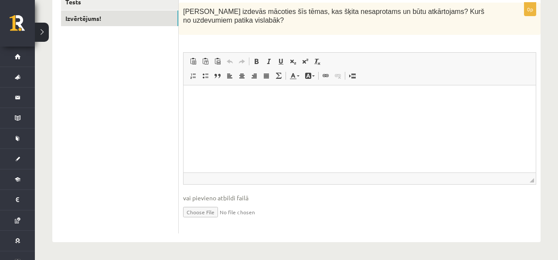
scroll to position [112, 0]
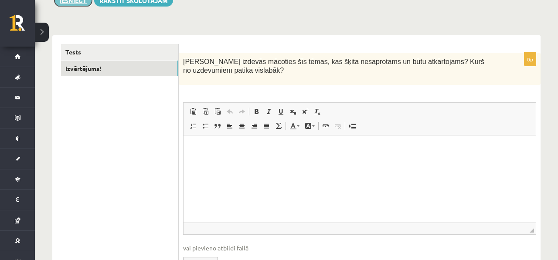
click at [78, 4] on button "Iesniegt" at bounding box center [72, 0] width 37 height 12
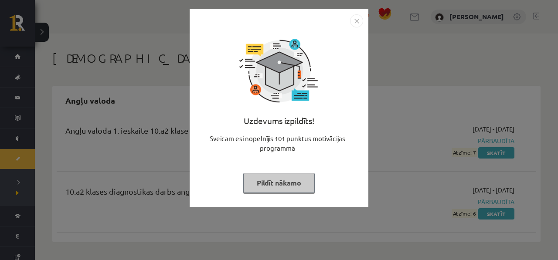
click at [353, 23] on img "Close" at bounding box center [356, 20] width 13 height 13
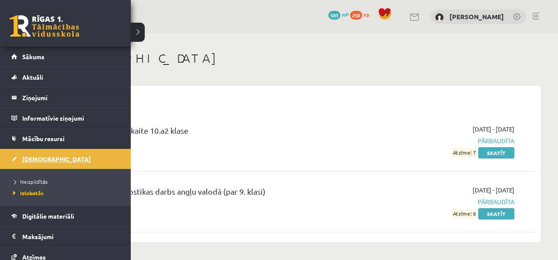
click at [18, 161] on link "[DEMOGRAPHIC_DATA]" at bounding box center [65, 159] width 109 height 20
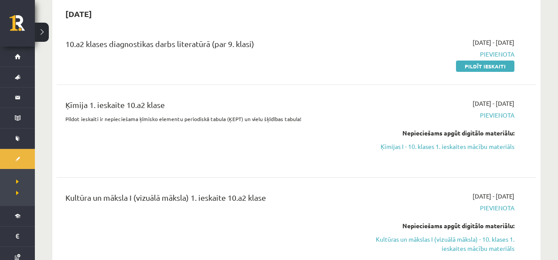
scroll to position [332, 0]
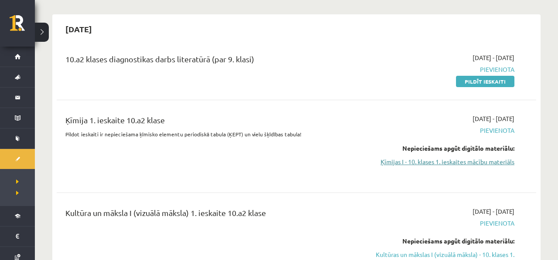
click at [442, 167] on link "Ķīmijas I - 10. klases 1. ieskaites mācību materiāls" at bounding box center [444, 161] width 141 height 9
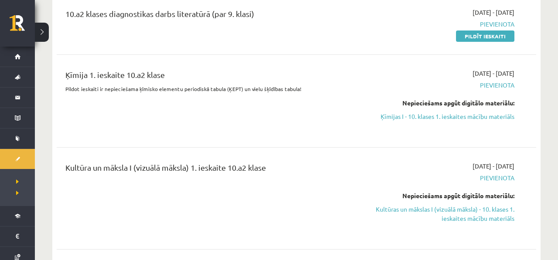
scroll to position [375, 0]
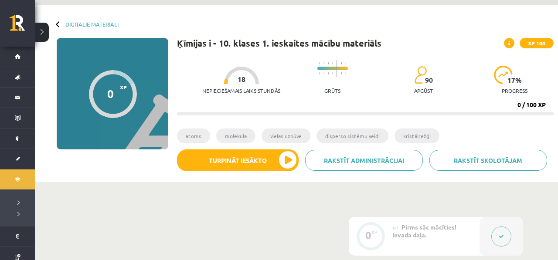
scroll to position [48, 0]
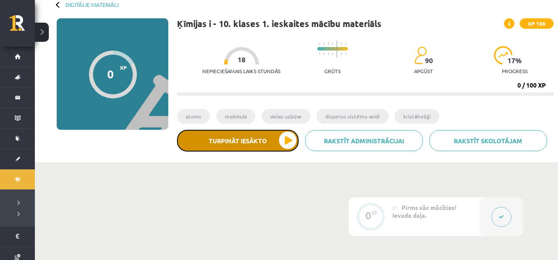
click at [242, 136] on button "Turpināt iesākto" at bounding box center [238, 141] width 122 height 22
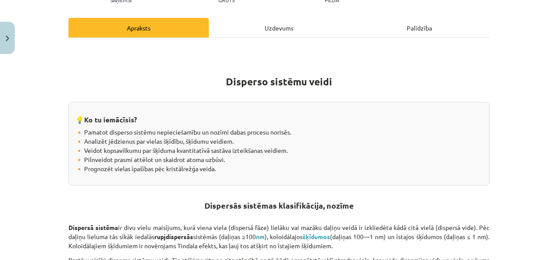
click at [235, 20] on div "Uzdevums" at bounding box center [279, 28] width 140 height 20
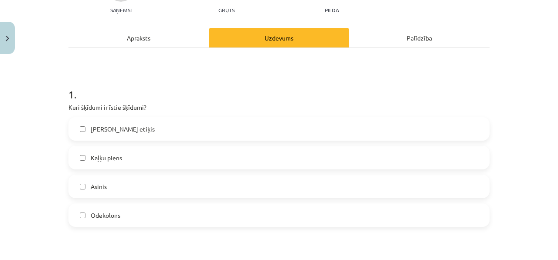
scroll to position [108, 0]
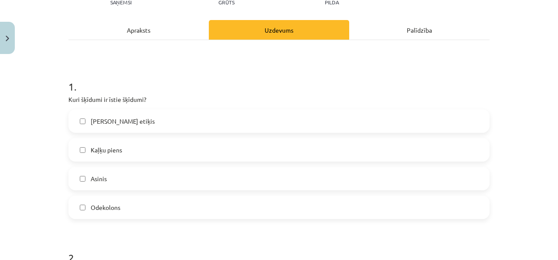
click at [142, 183] on label "Asinis" at bounding box center [278, 179] width 419 height 22
click at [140, 158] on label "Kaļķu piens" at bounding box center [278, 150] width 419 height 22
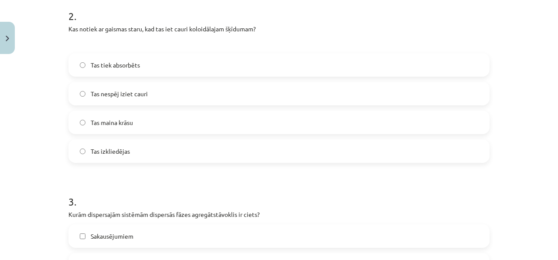
scroll to position [352, 0]
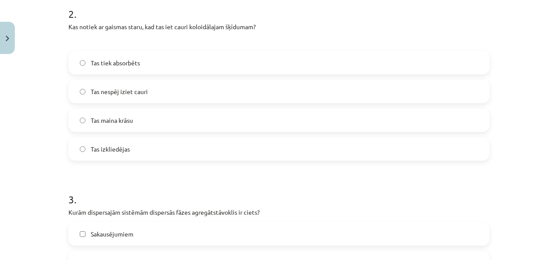
click at [159, 153] on label "Tas izkliedējas" at bounding box center [278, 149] width 419 height 22
click at [160, 152] on label "Tas izkliedējas" at bounding box center [278, 149] width 419 height 22
